Goal: Find specific page/section: Find specific page/section

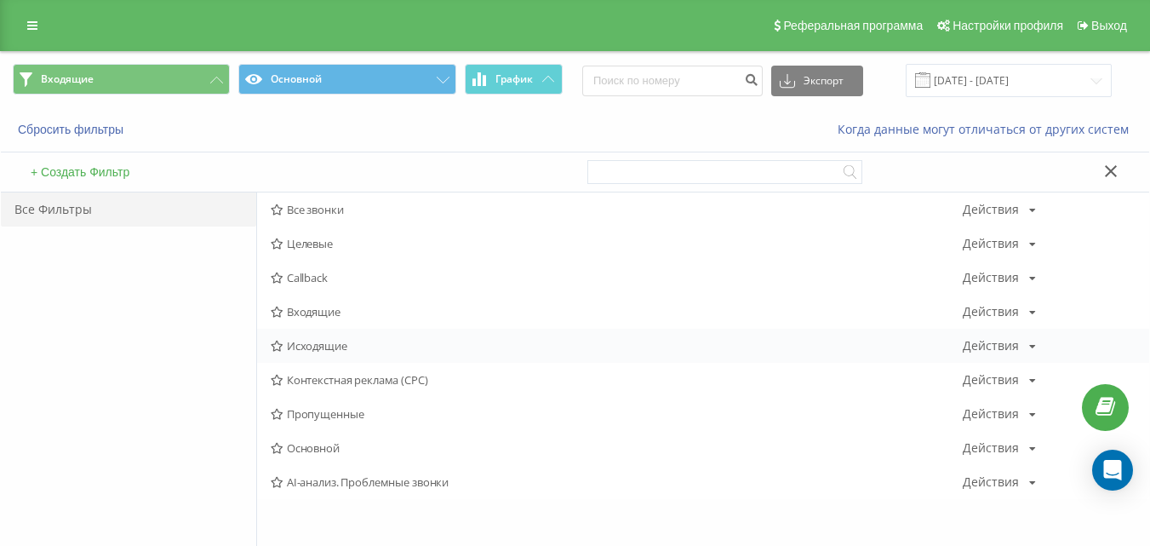
click at [309, 343] on span "Исходящие" at bounding box center [617, 346] width 692 height 12
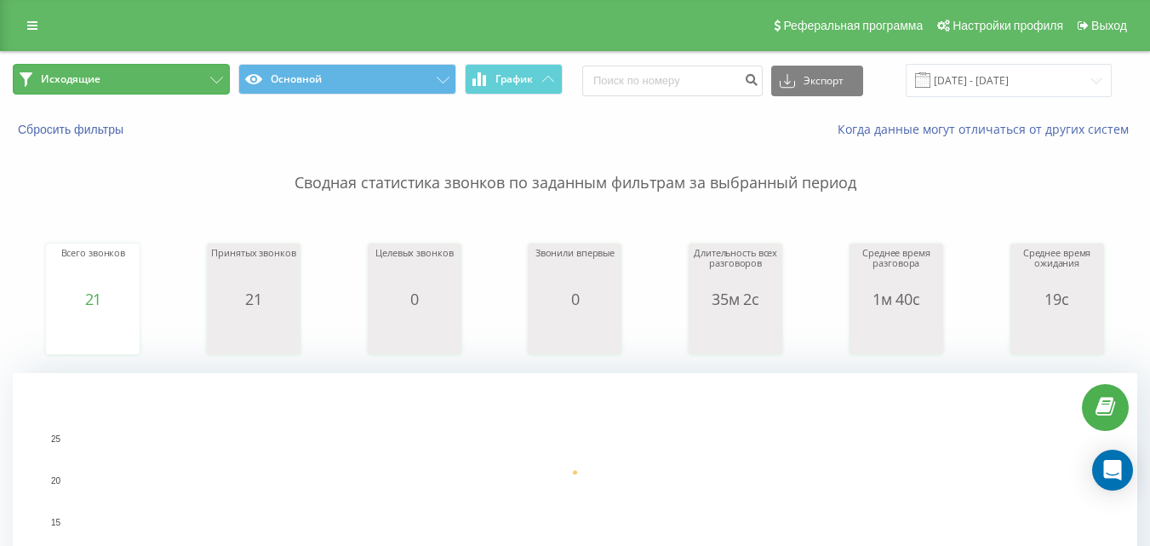
click at [205, 82] on button "Исходящие" at bounding box center [121, 79] width 217 height 31
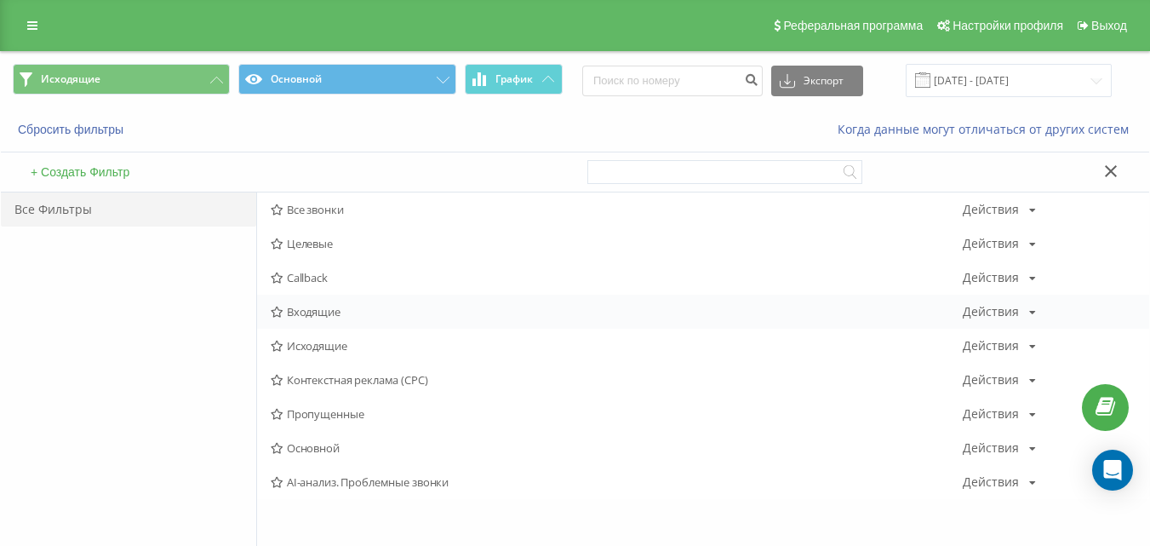
click at [285, 323] on div "Входящие Действия Редактировать Копировать Удалить По умолчанию Поделиться" at bounding box center [703, 311] width 892 height 34
click at [297, 312] on span "Входящие" at bounding box center [617, 312] width 692 height 12
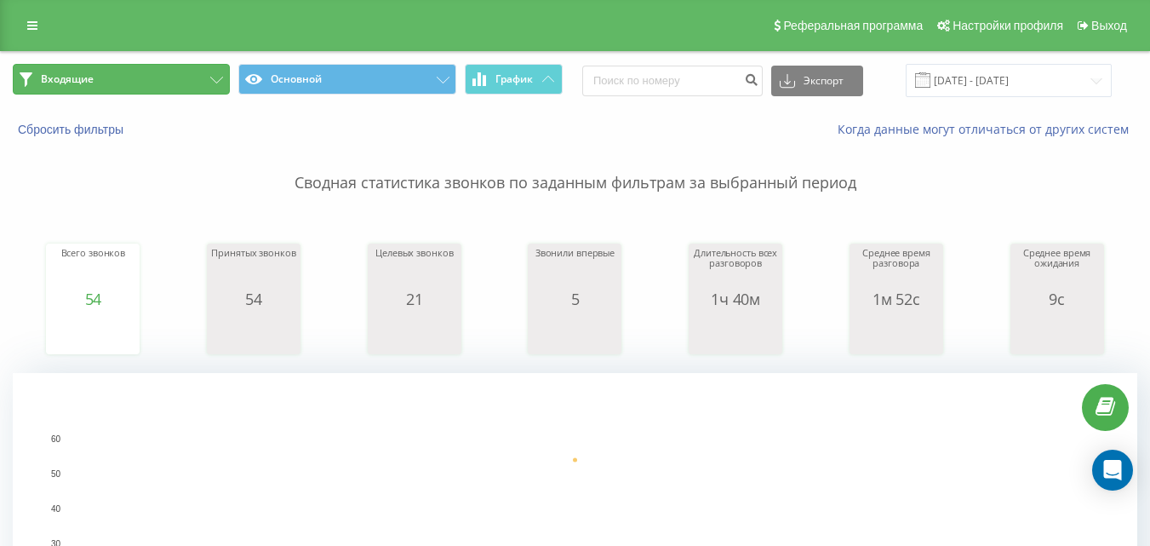
click at [195, 72] on button "Входящие" at bounding box center [121, 79] width 217 height 31
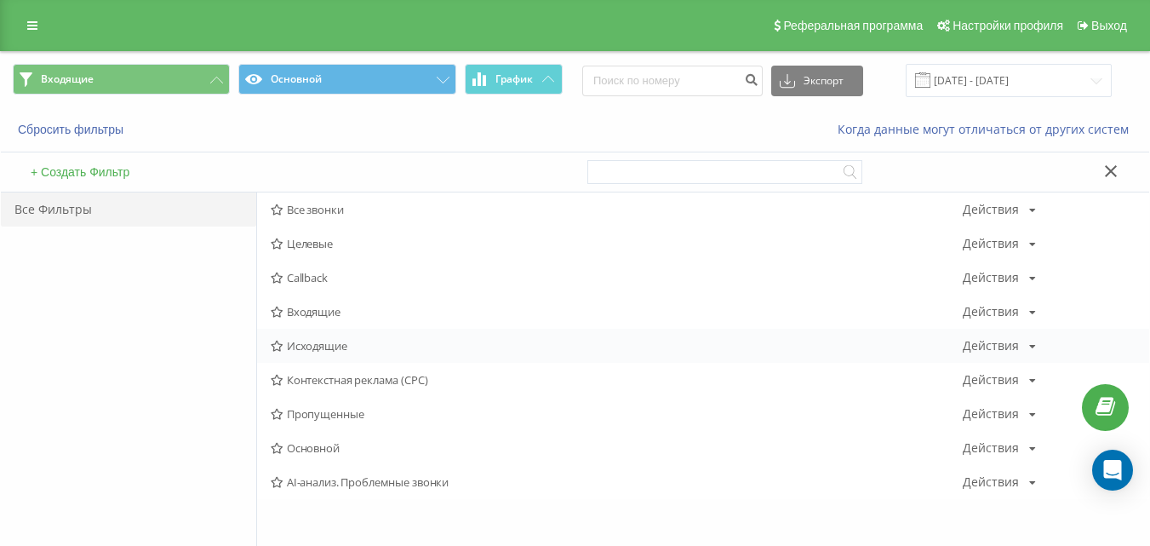
click at [294, 345] on span "Исходящие" at bounding box center [617, 346] width 692 height 12
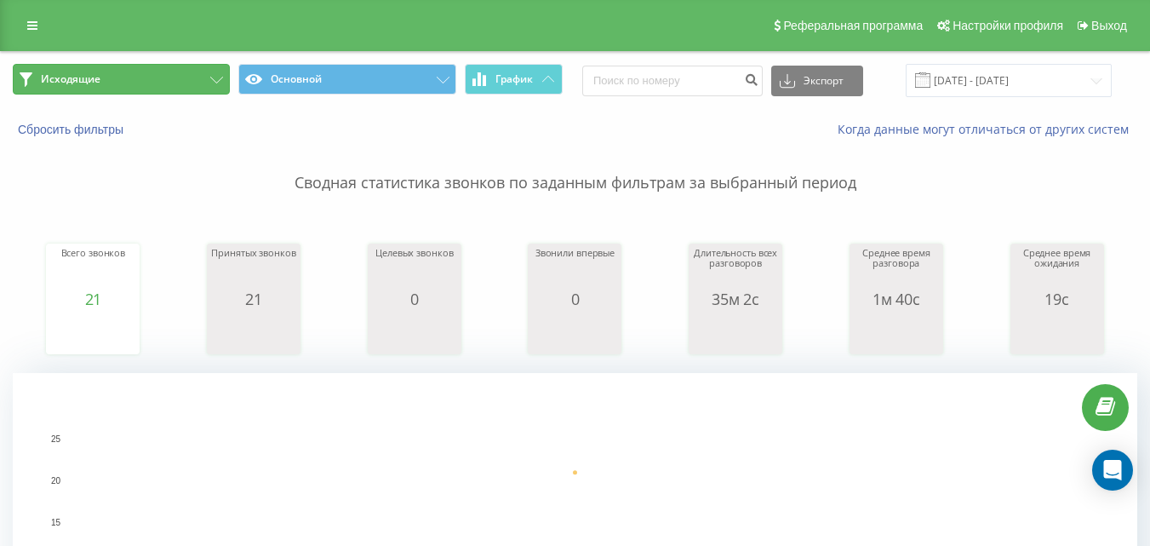
click at [200, 80] on button "Исходящие" at bounding box center [121, 79] width 217 height 31
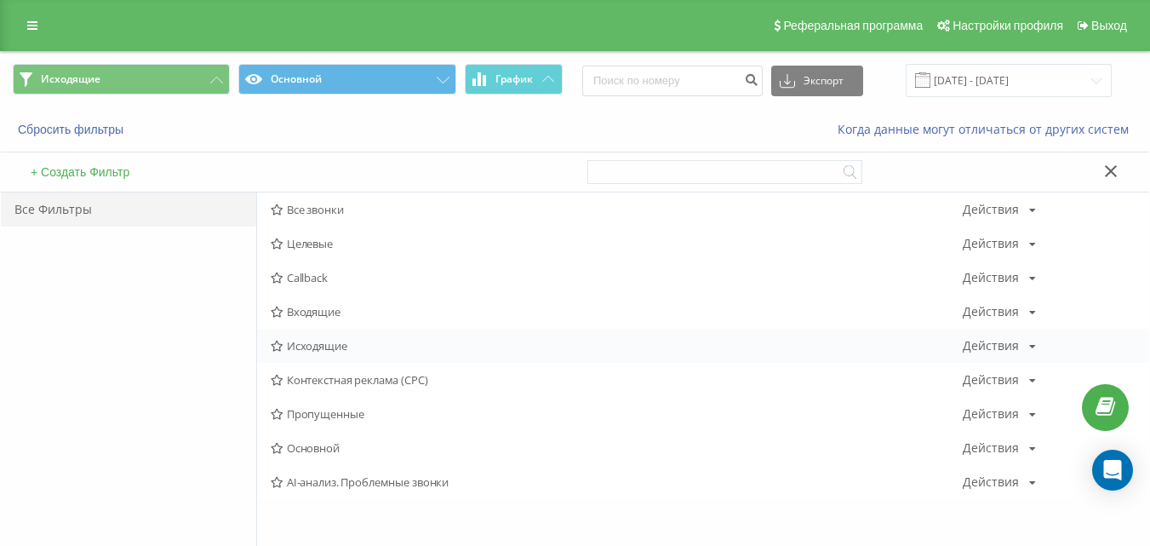
click at [310, 353] on div "Исходящие Действия Редактировать Копировать Удалить По умолчанию Поделиться" at bounding box center [703, 346] width 892 height 34
click at [312, 351] on span "Исходящие" at bounding box center [617, 346] width 692 height 12
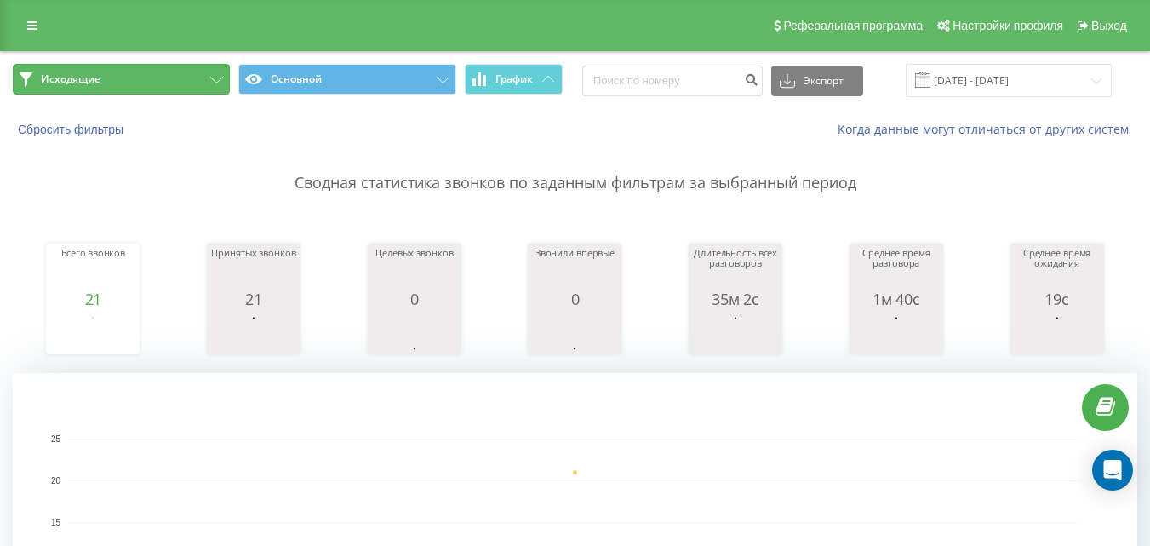
click at [197, 75] on button "Исходящие" at bounding box center [121, 79] width 217 height 31
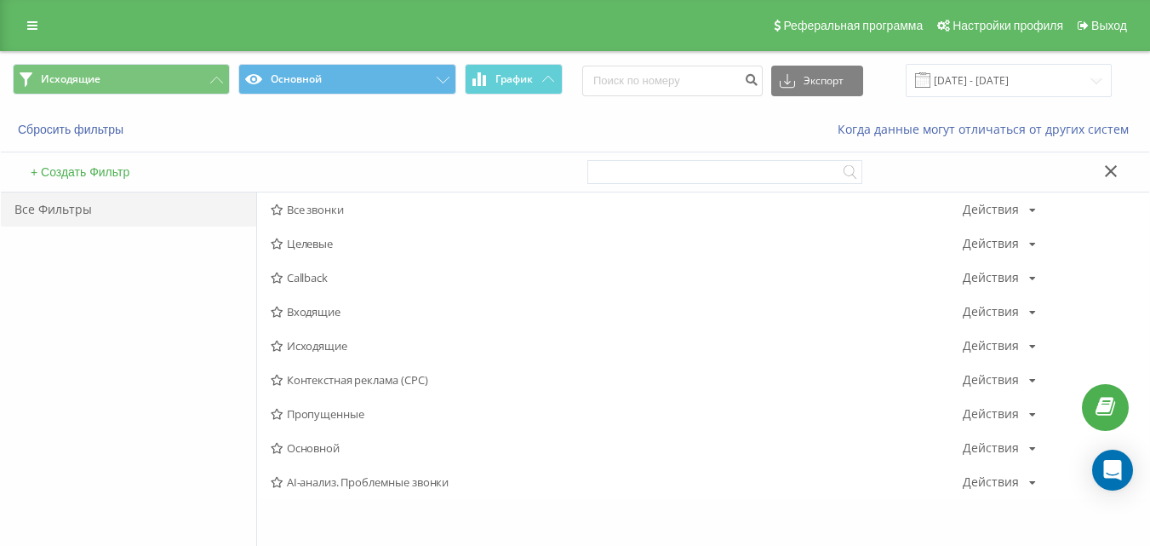
click at [294, 295] on div "Входящие Действия Редактировать Копировать Удалить По умолчанию Поделиться" at bounding box center [703, 311] width 892 height 34
click at [301, 311] on span "Входящие" at bounding box center [617, 312] width 692 height 12
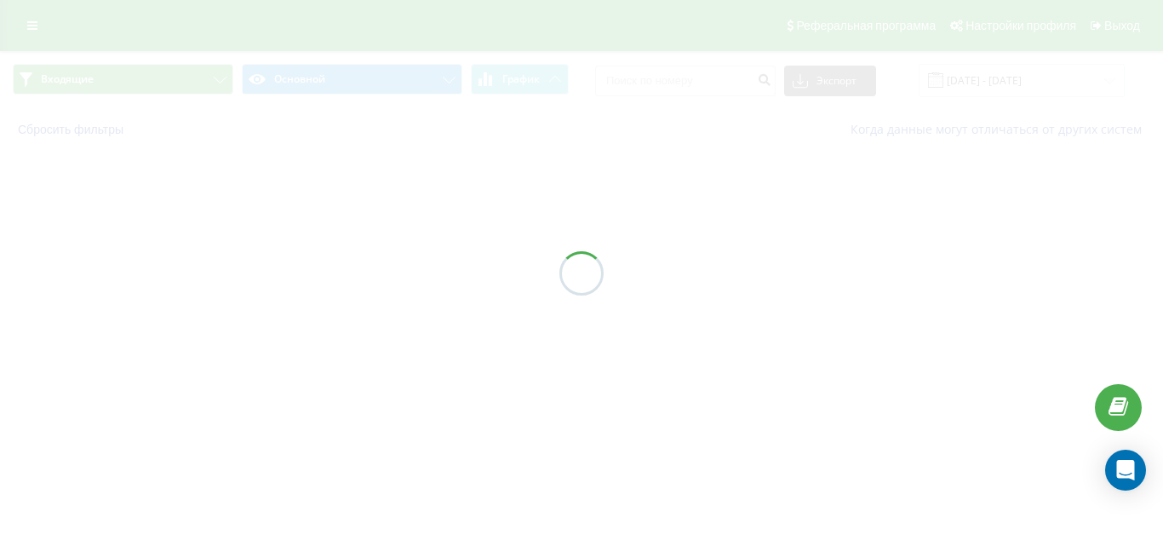
click at [302, 312] on div at bounding box center [581, 273] width 1163 height 546
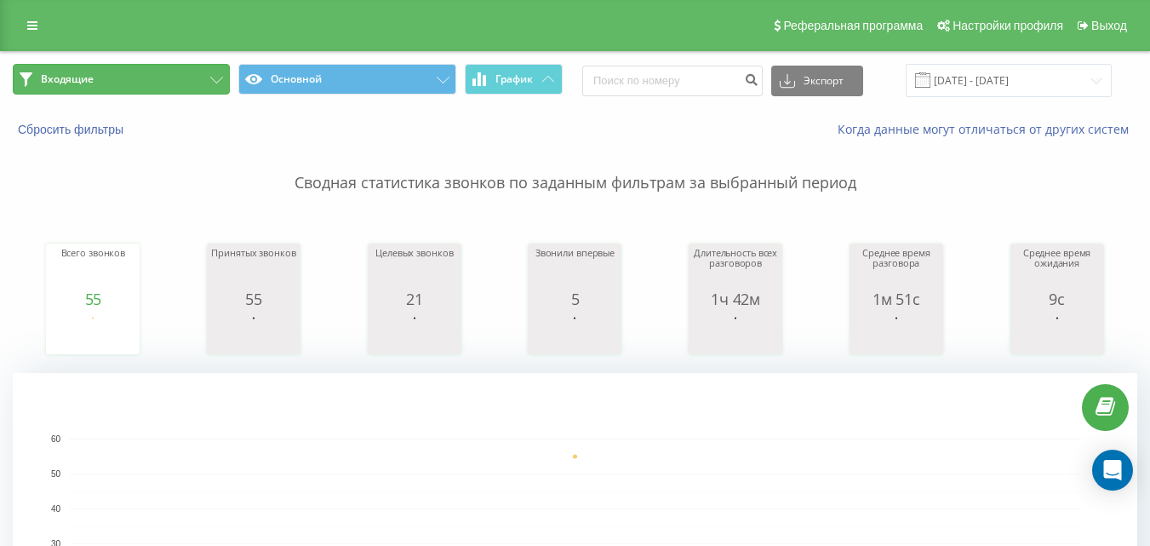
click at [182, 86] on button "Входящие" at bounding box center [121, 79] width 217 height 31
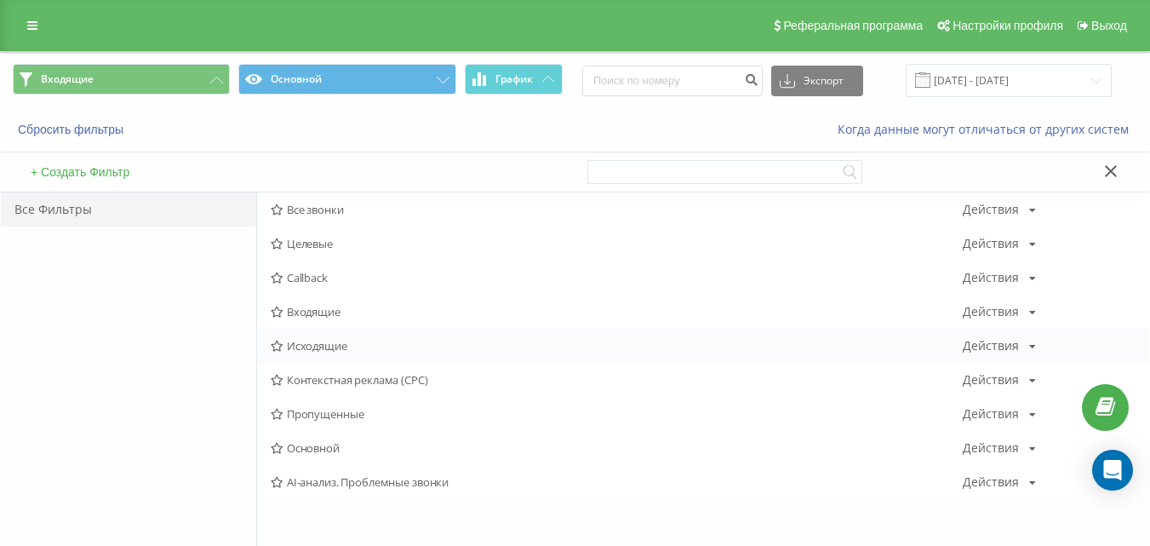
click at [300, 350] on span "Исходящие" at bounding box center [617, 346] width 692 height 12
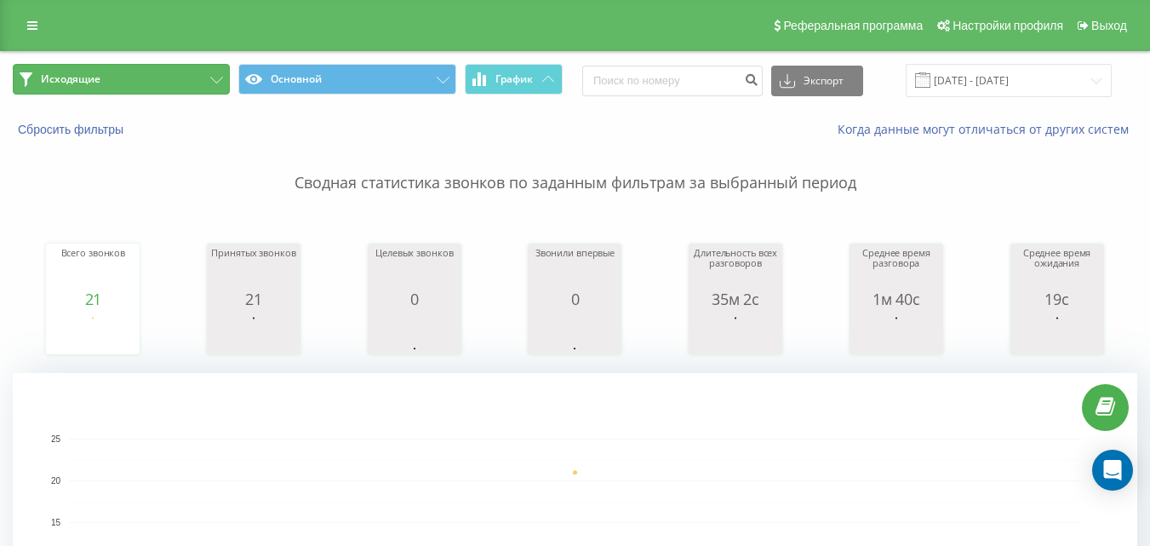
click at [182, 77] on button "Исходящие" at bounding box center [121, 79] width 217 height 31
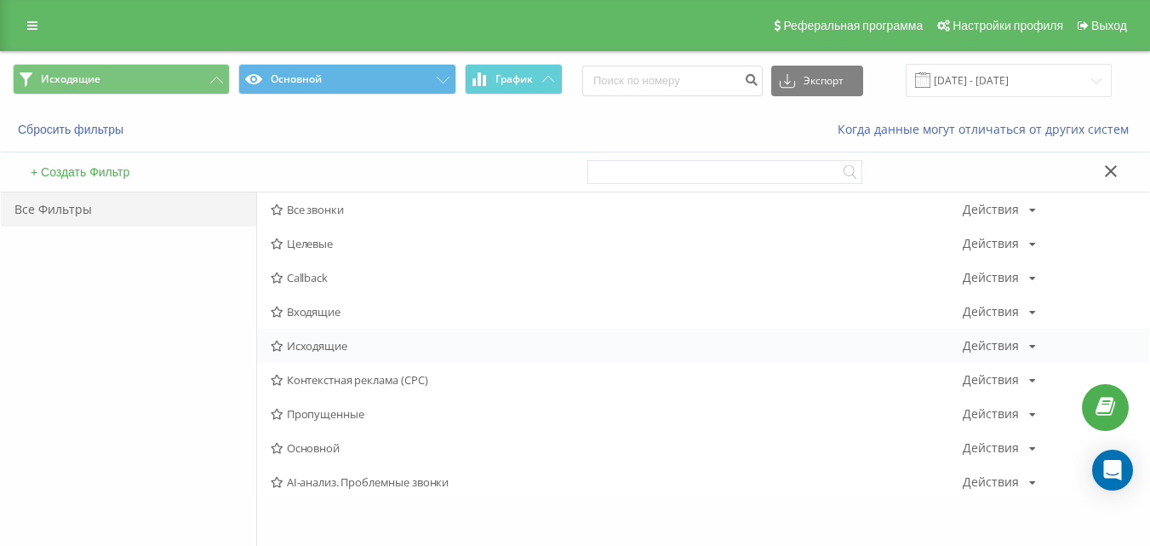
click at [332, 346] on span "Исходящие" at bounding box center [617, 346] width 692 height 12
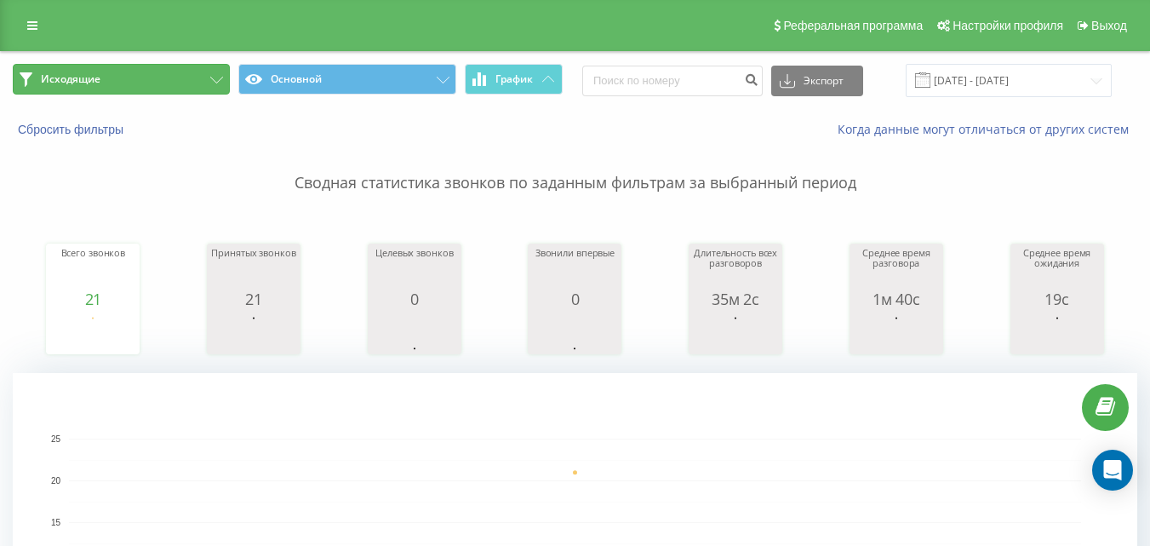
click at [173, 88] on button "Исходящие" at bounding box center [121, 79] width 217 height 31
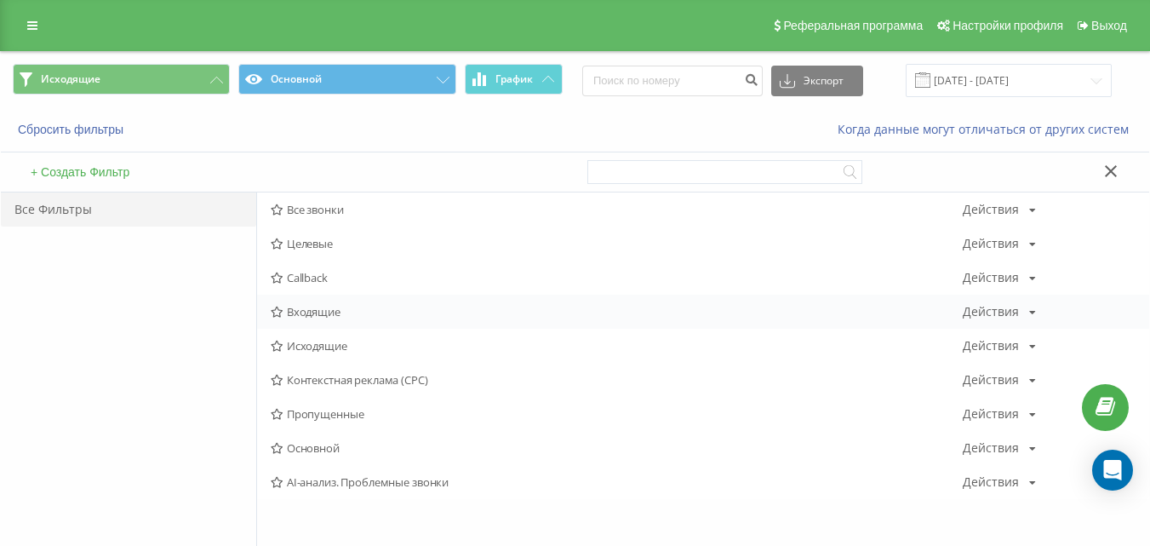
click at [319, 310] on span "Входящие" at bounding box center [617, 312] width 692 height 12
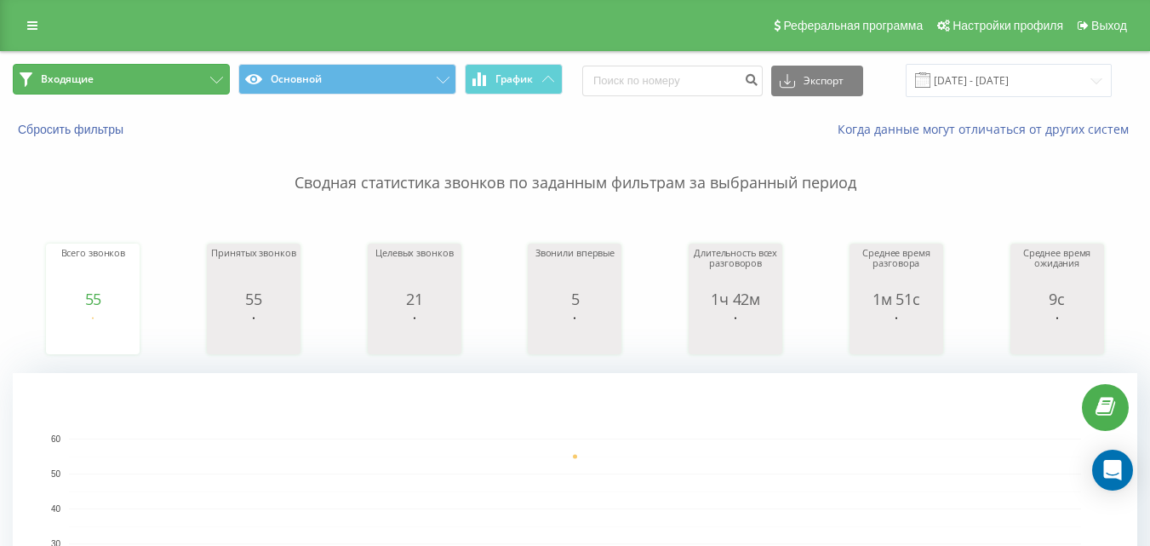
click at [175, 82] on button "Входящие" at bounding box center [121, 79] width 217 height 31
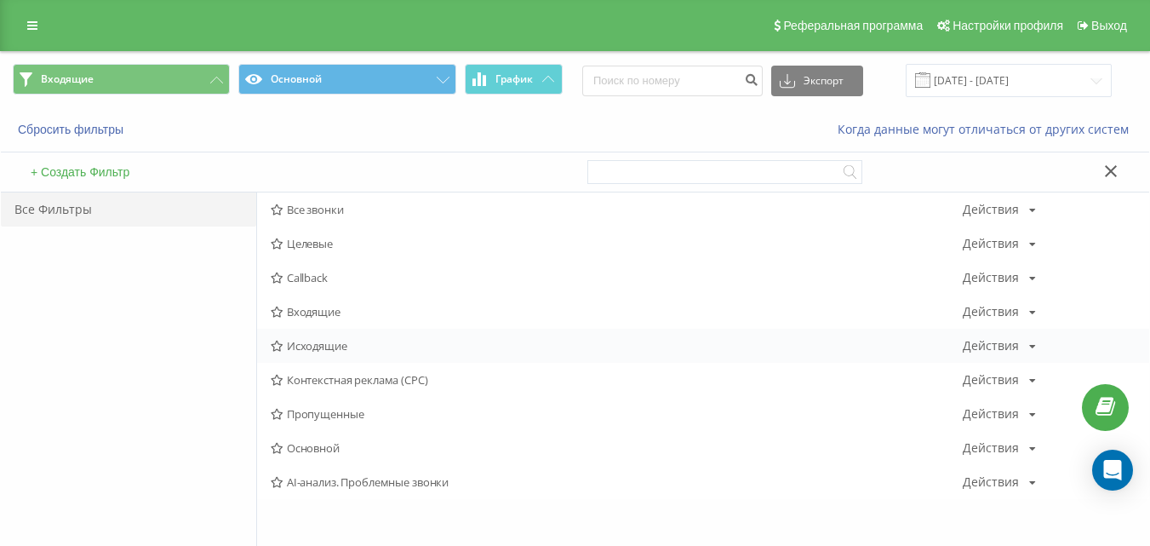
click at [311, 344] on span "Исходящие" at bounding box center [617, 346] width 692 height 12
